Goal: Communication & Community: Ask a question

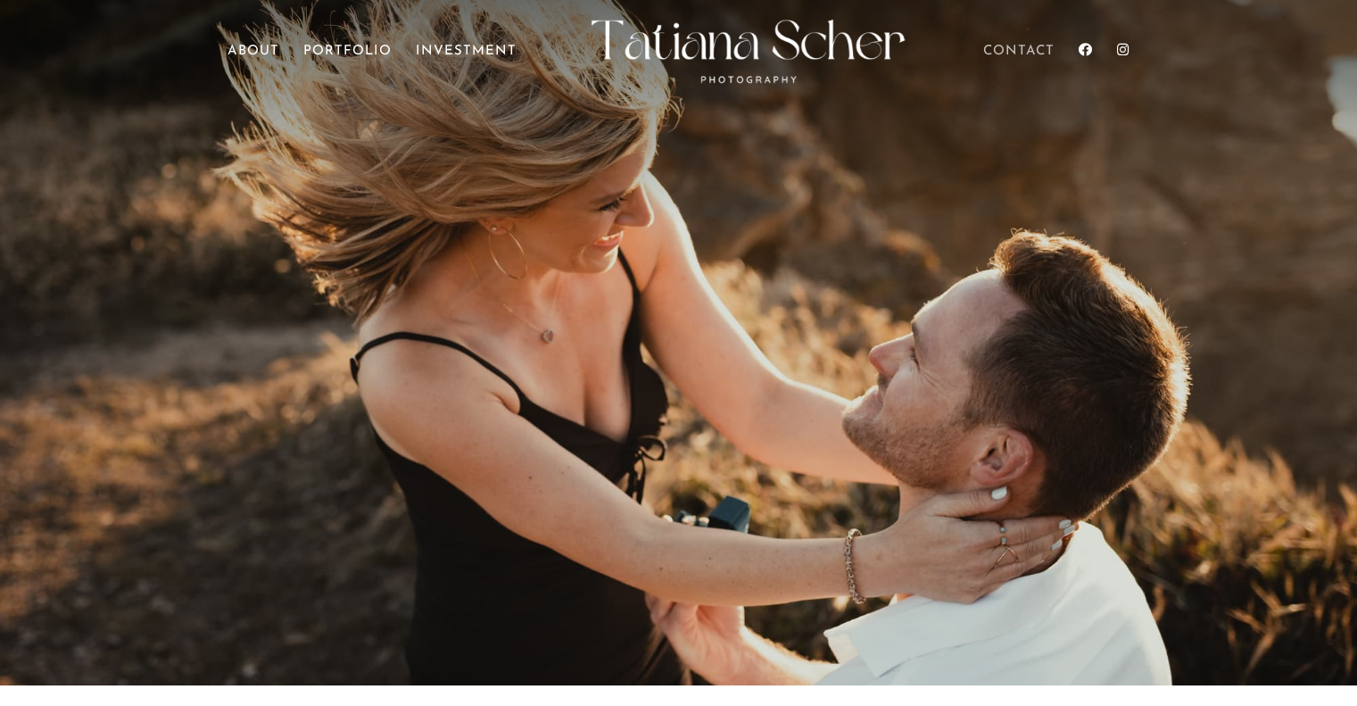
click at [1003, 49] on link "Contact" at bounding box center [1018, 70] width 71 height 50
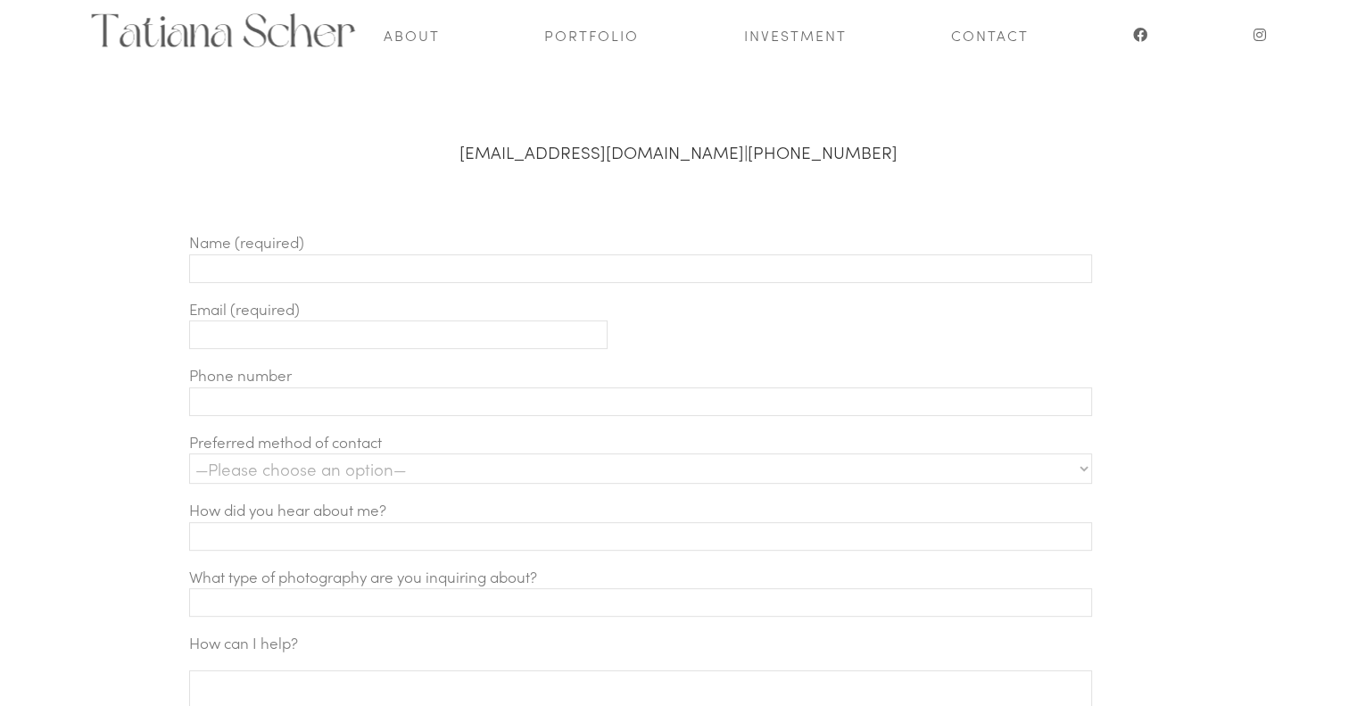
scroll to position [578, 0]
click at [308, 273] on input "Contact form" at bounding box center [641, 274] width 904 height 29
type input "Christine Hazy"
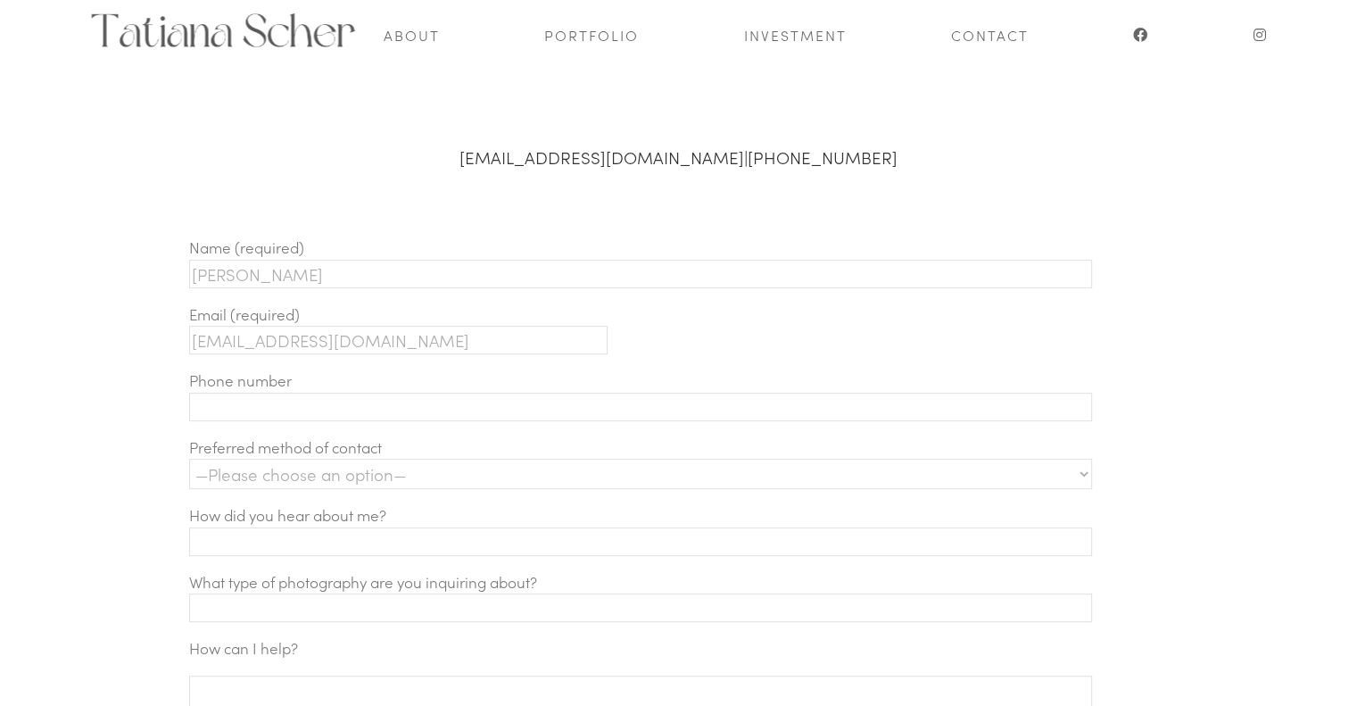
type input "hazytexas@gmail.com"
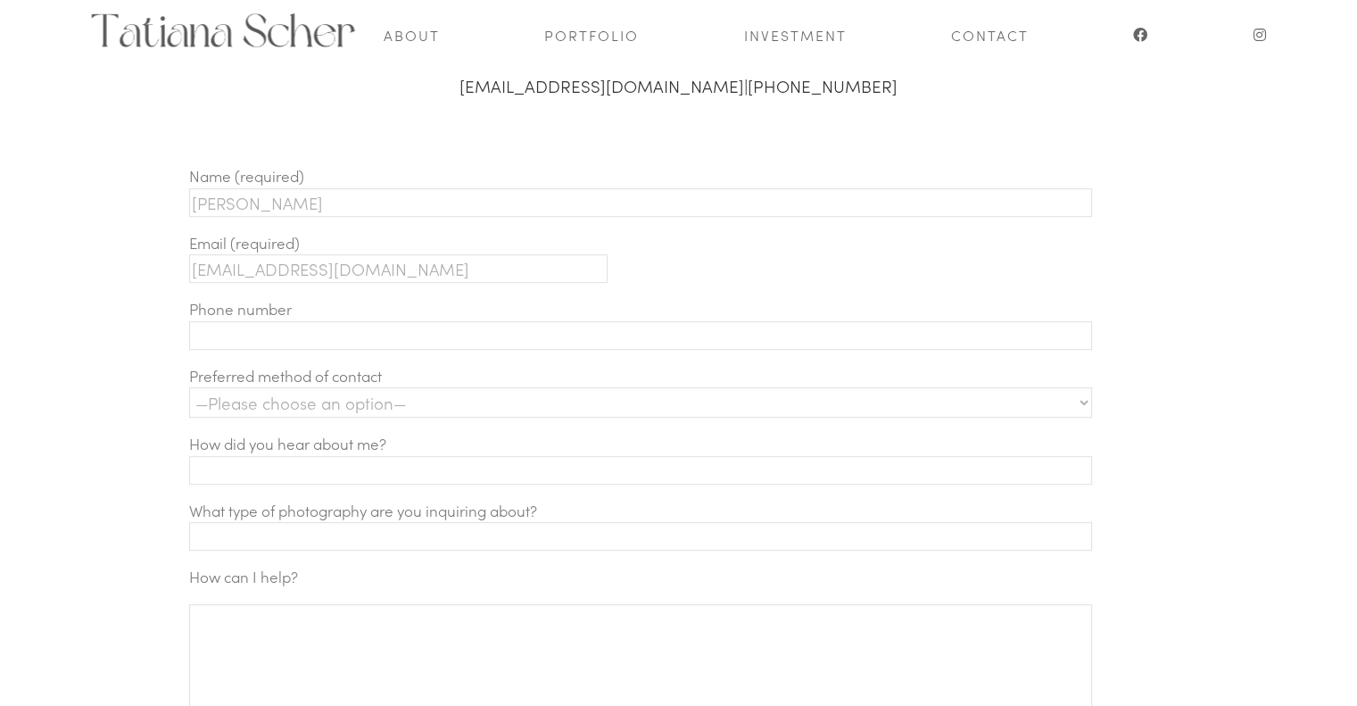
click at [366, 409] on select "—Please choose an option— Text Phone call Email" at bounding box center [641, 402] width 904 height 30
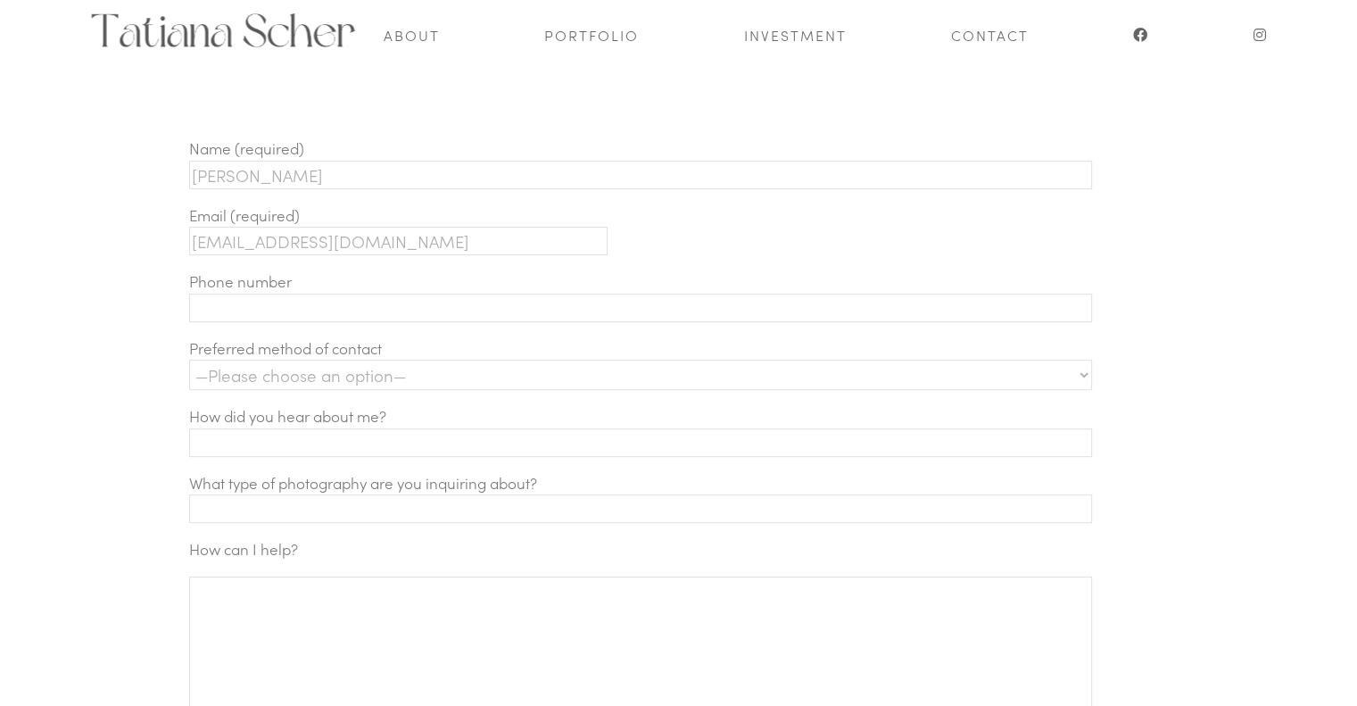
scroll to position [721, 0]
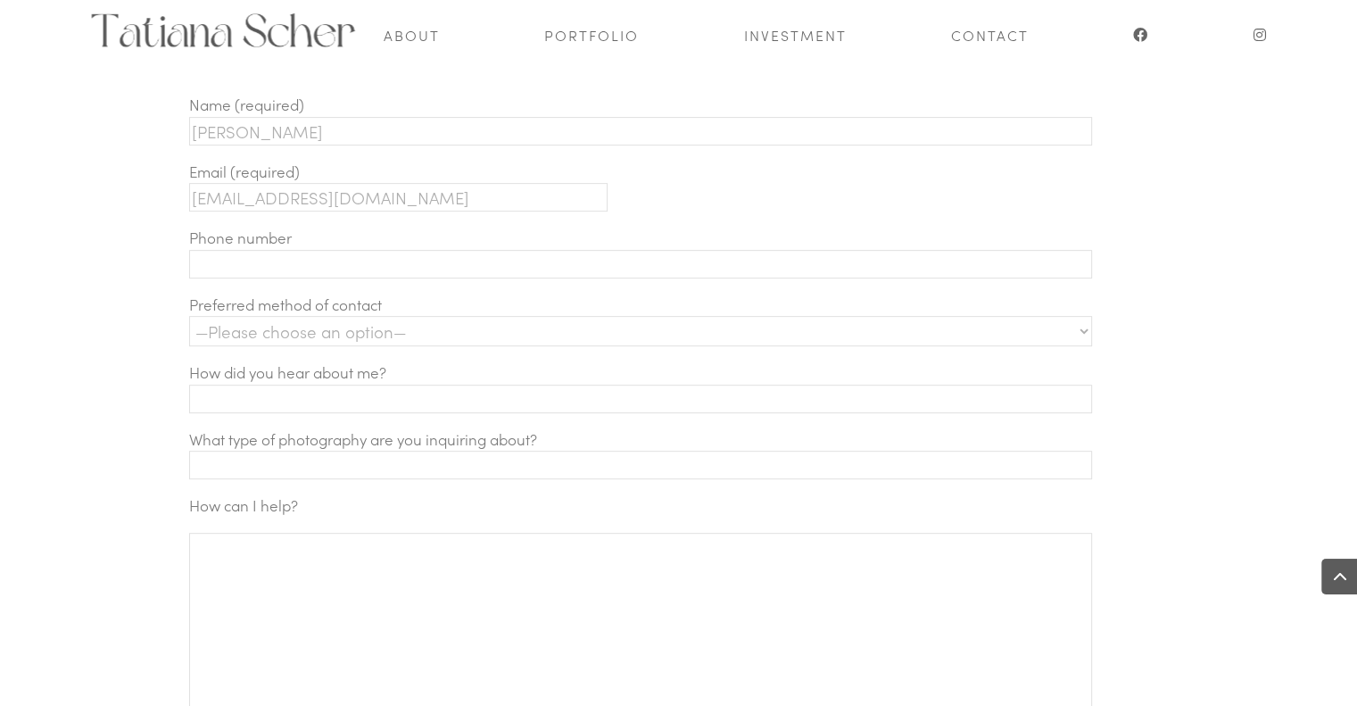
click at [323, 334] on select "—Please choose an option— Text Phone call Email" at bounding box center [641, 331] width 904 height 30
select select "Email"
click at [189, 316] on select "—Please choose an option— Text Phone call Email" at bounding box center [641, 331] width 904 height 30
click at [244, 395] on input "Contact form" at bounding box center [641, 398] width 904 height 29
click at [318, 390] on input "Contact form" at bounding box center [641, 398] width 904 height 29
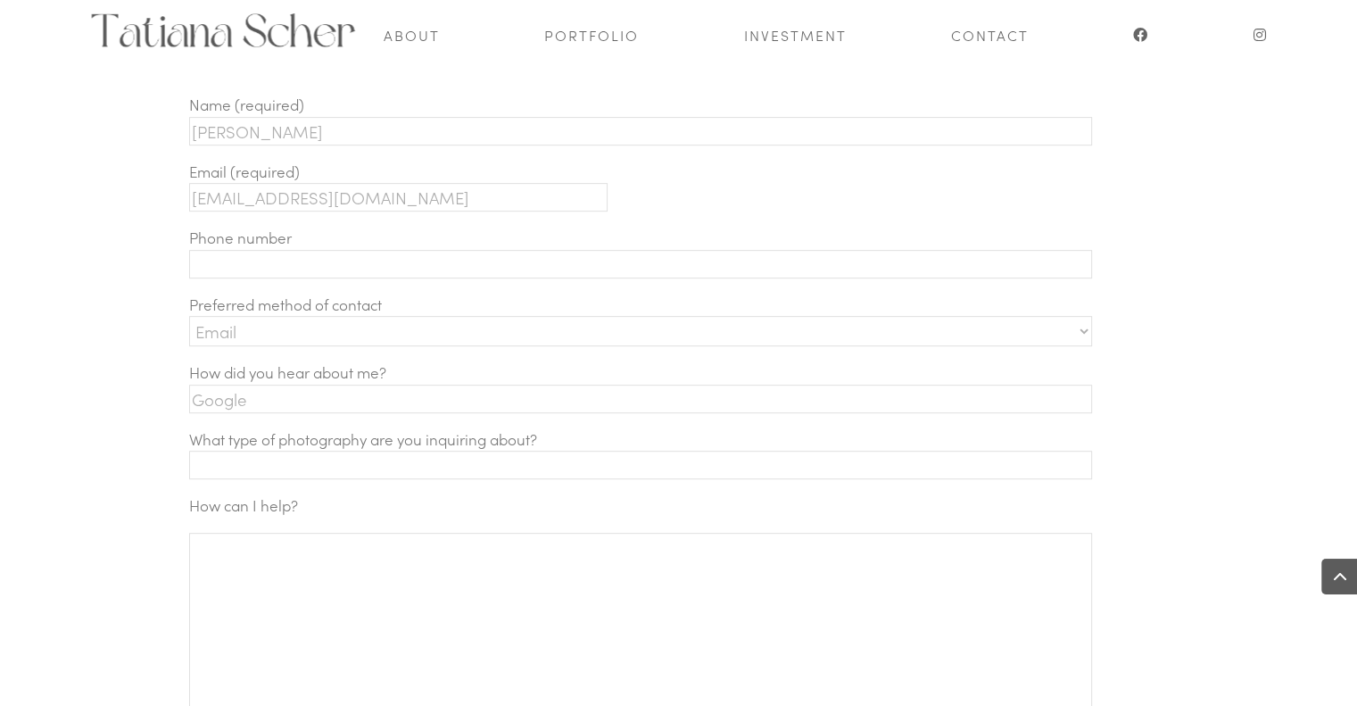
type input "Google"
type input "Family session"
paste textarea "We are hoping to get family photos done on Thanksgiving morning at 8 or 9am in …"
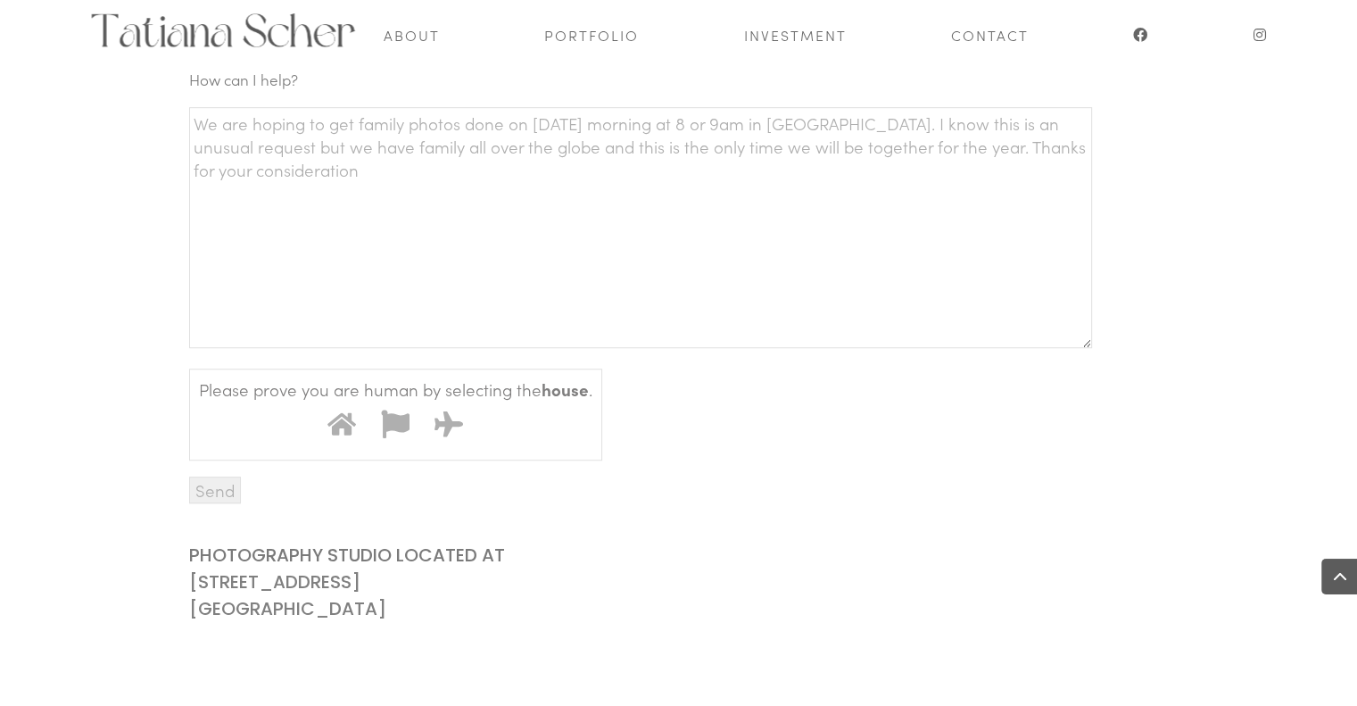
scroll to position [1154, 0]
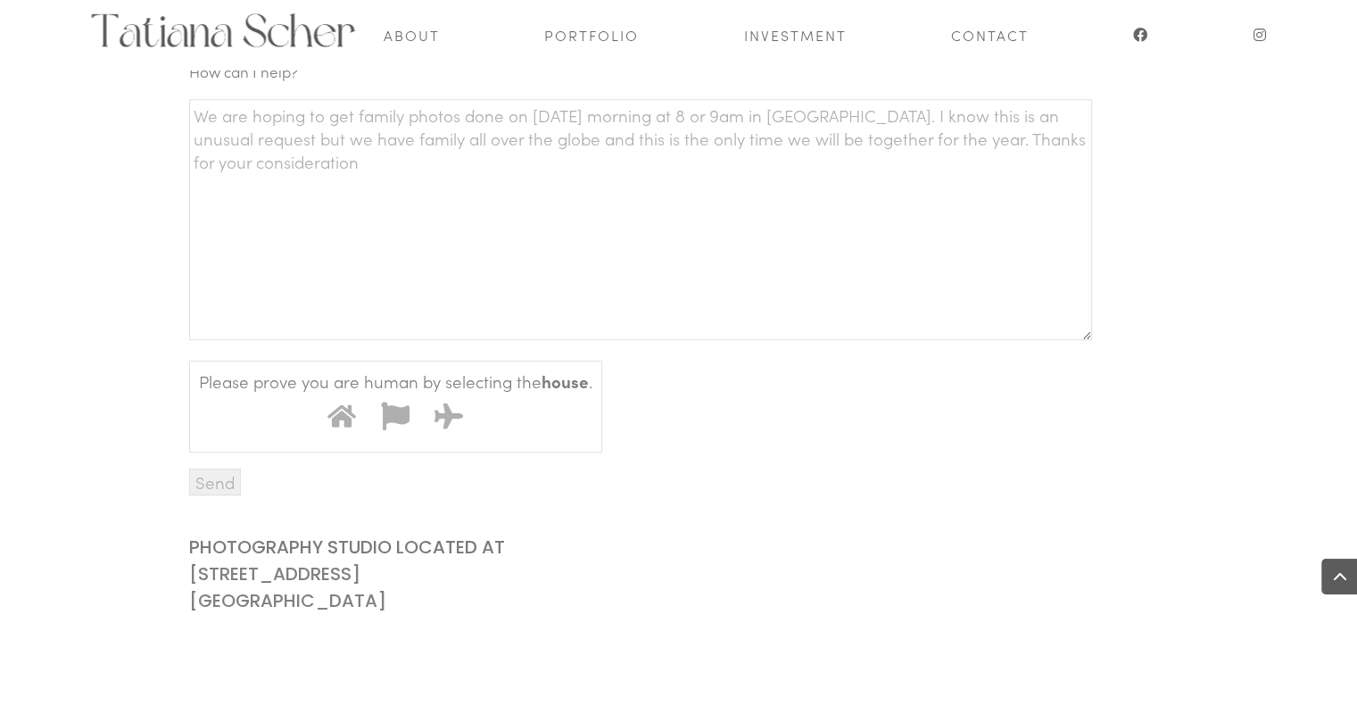
type textarea "We are hoping to get family photos done on Thanksgiving morning at 8 or 9am in …"
click at [343, 417] on icon "Contact form" at bounding box center [341, 415] width 29 height 22
click at [319, 393] on input "1" at bounding box center [319, 393] width 0 height 0
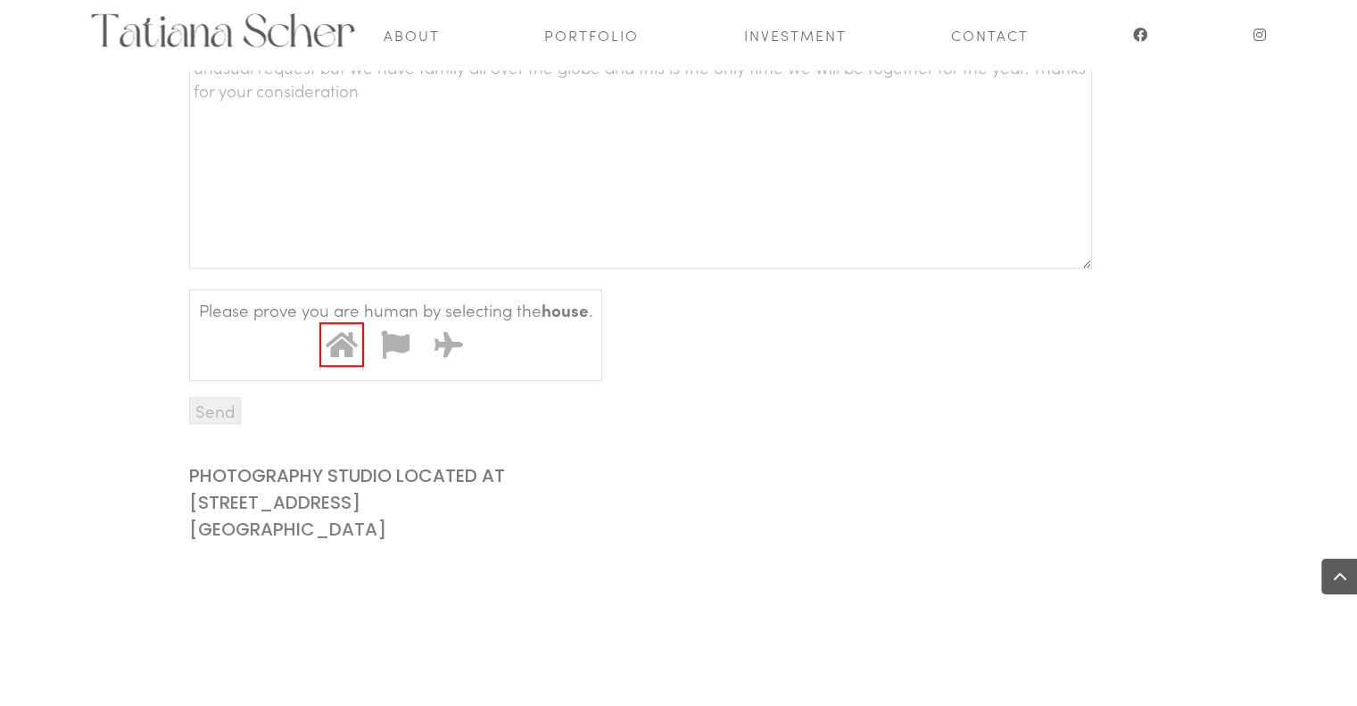
click at [211, 422] on input "Send" at bounding box center [215, 410] width 52 height 27
